Goal: Task Accomplishment & Management: Use online tool/utility

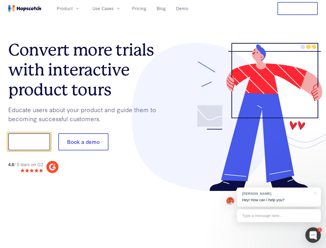
click at [163, 124] on div at bounding box center [240, 117] width 155 height 148
click at [73, 8] on span "Product" at bounding box center [65, 8] width 16 height 6
click at [113, 8] on span "Use Cases" at bounding box center [102, 8] width 21 height 6
click at [297, 9] on button "Free Trial" at bounding box center [297, 8] width 40 height 13
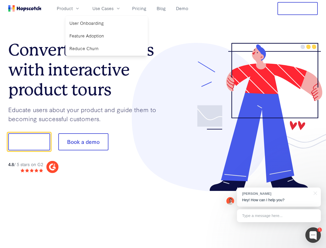
click at [29, 142] on button "Show me!" at bounding box center [29, 141] width 42 height 17
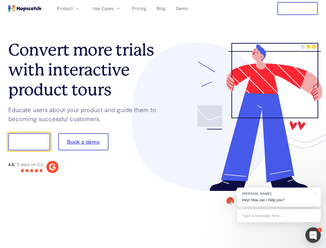
click at [83, 142] on button "Book a demo" at bounding box center [83, 141] width 50 height 17
click at [313, 235] on div at bounding box center [312, 234] width 15 height 15
click at [279, 197] on div "[PERSON_NAME] Hey! How can I help you?" at bounding box center [279, 196] width 84 height 19
click at [314, 192] on div at bounding box center [314, 192] width 13 height 11
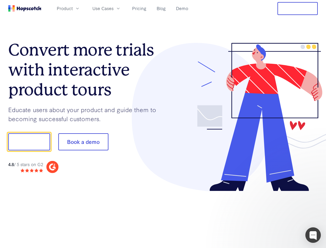
click at [279, 215] on div at bounding box center [272, 175] width 97 height 103
